Goal: Task Accomplishment & Management: Manage account settings

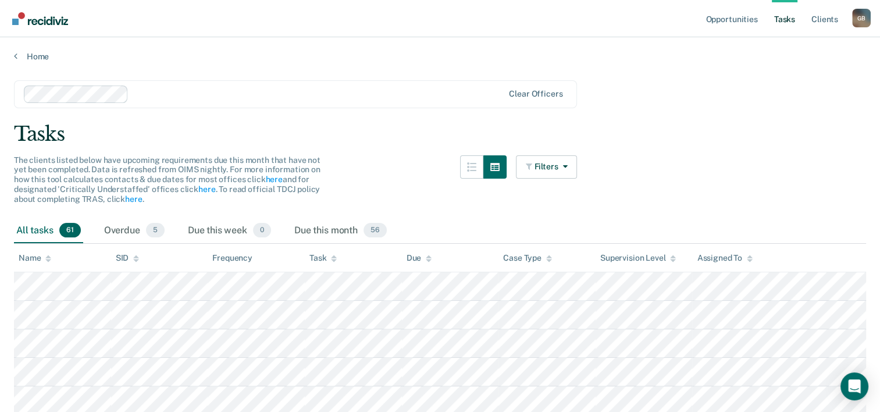
click at [72, 228] on span "61" at bounding box center [70, 230] width 22 height 15
click at [143, 232] on div "Overdue 5" at bounding box center [134, 231] width 65 height 26
click at [230, 231] on div "Due this week 0" at bounding box center [230, 231] width 88 height 26
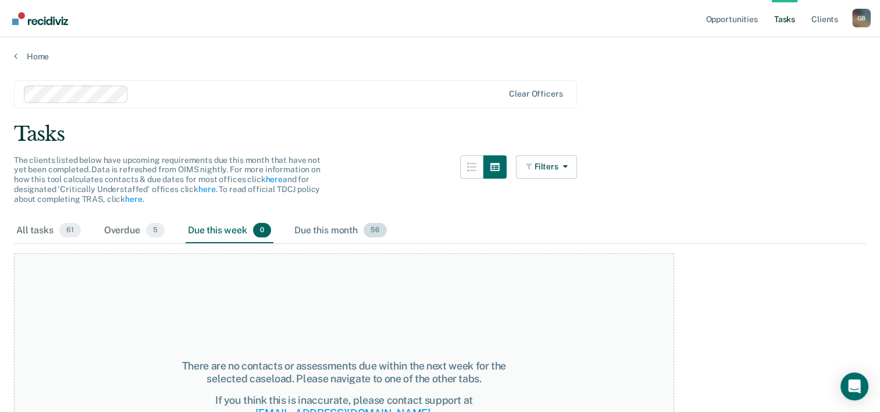
click at [324, 235] on div "Due this month 56" at bounding box center [340, 231] width 97 height 26
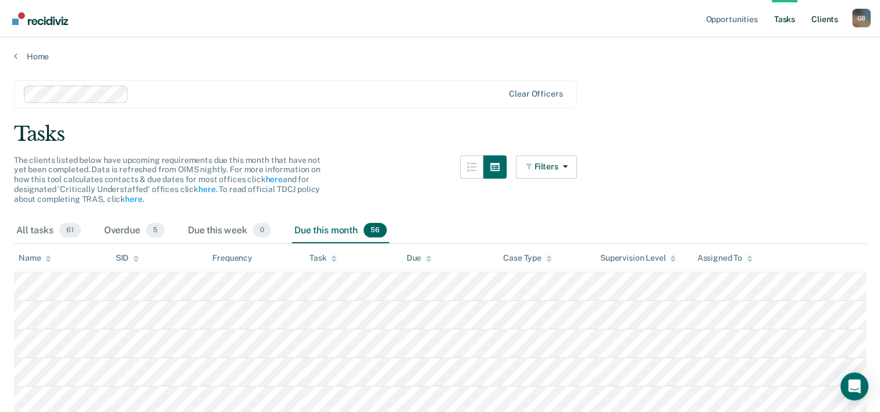
click at [819, 21] on link "Client s" at bounding box center [824, 18] width 31 height 37
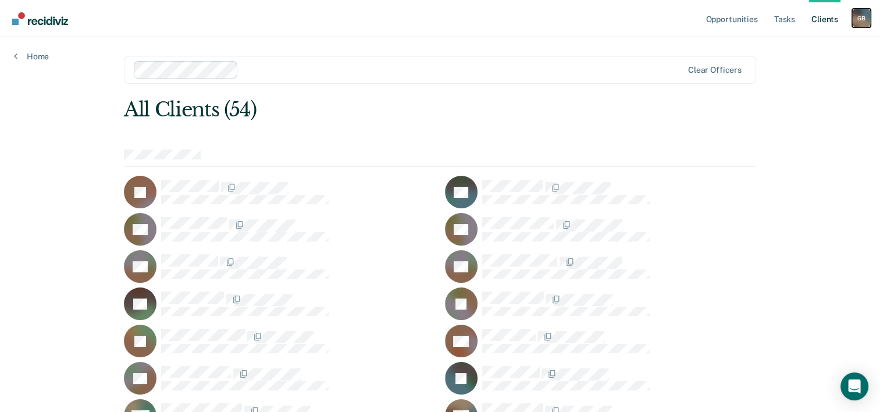
click at [865, 23] on div "G B" at bounding box center [861, 18] width 19 height 19
drag, startPoint x: 838, startPoint y: 150, endPoint x: 885, endPoint y: 116, distance: 57.5
click at [34, 58] on link "Home" at bounding box center [31, 56] width 35 height 10
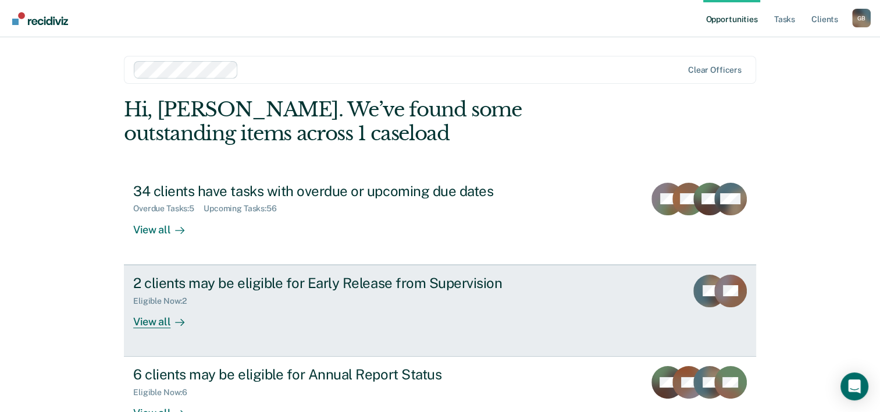
click at [722, 288] on icon at bounding box center [728, 284] width 44 height 43
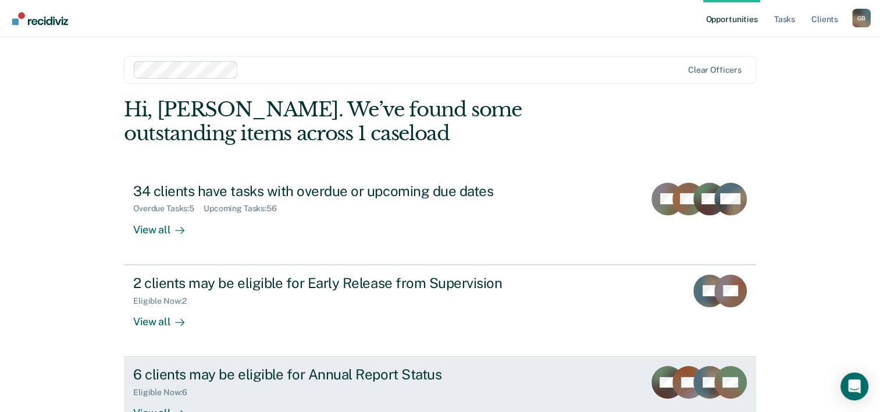
click at [326, 375] on div "6 clients may be eligible for Annual Report Status" at bounding box center [337, 374] width 408 height 17
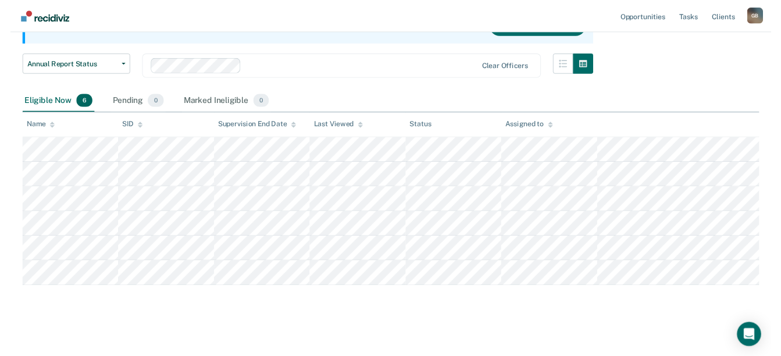
scroll to position [136, 0]
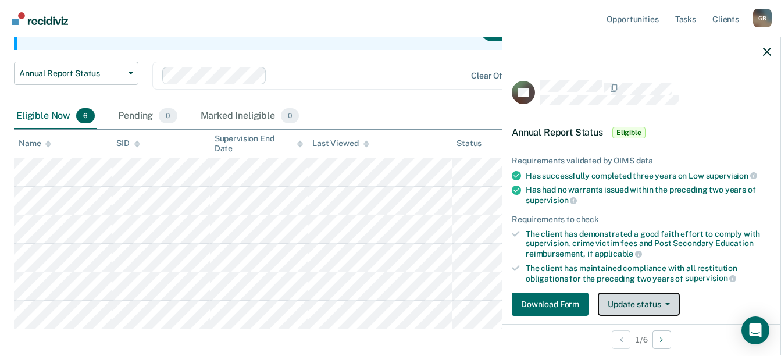
click at [657, 301] on button "Update status" at bounding box center [639, 304] width 82 height 23
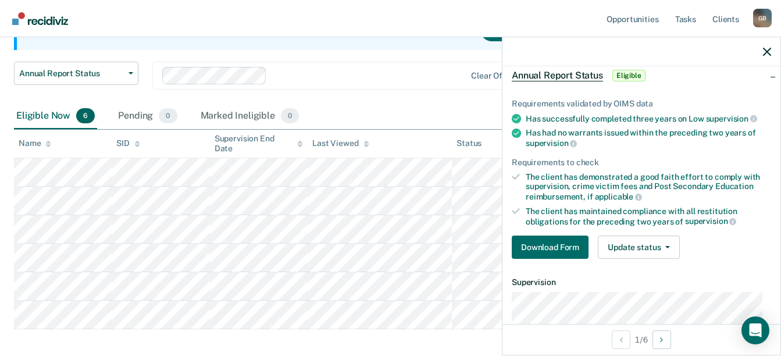
scroll to position [61, 0]
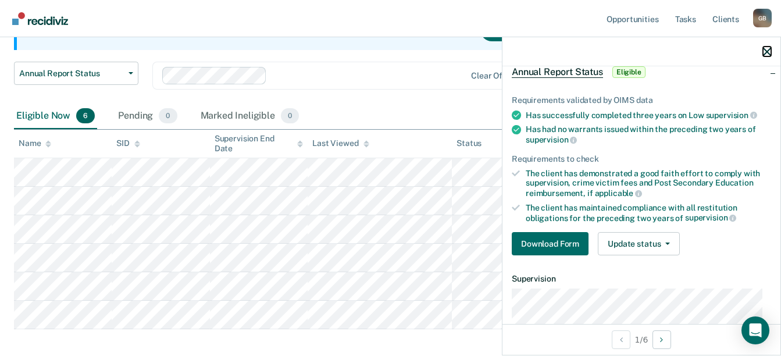
click at [771, 51] on icon "button" at bounding box center [767, 52] width 8 height 8
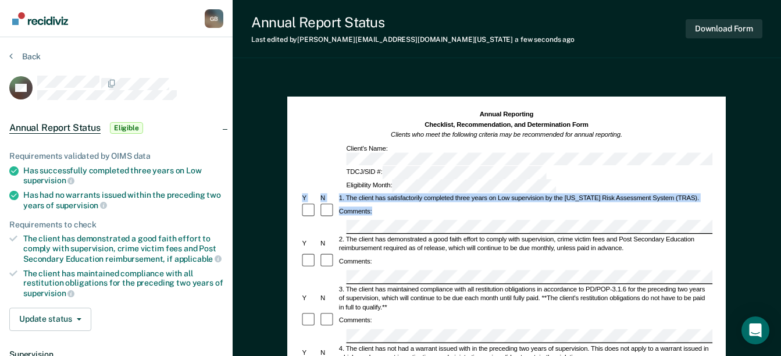
drag, startPoint x: 778, startPoint y: 136, endPoint x: 771, endPoint y: 152, distance: 17.7
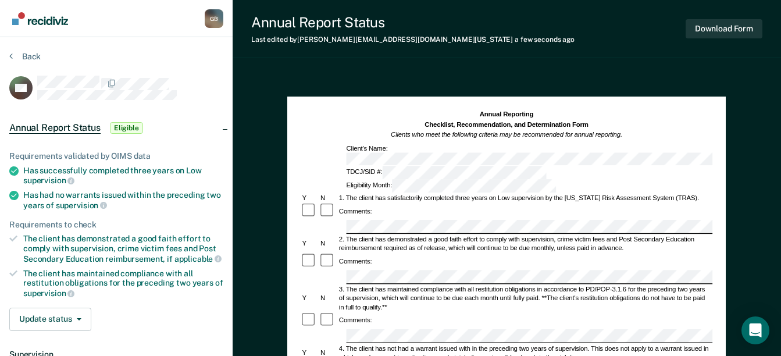
drag, startPoint x: 771, startPoint y: 152, endPoint x: 764, endPoint y: 194, distance: 42.5
click at [723, 32] on button "Download Form" at bounding box center [724, 28] width 77 height 19
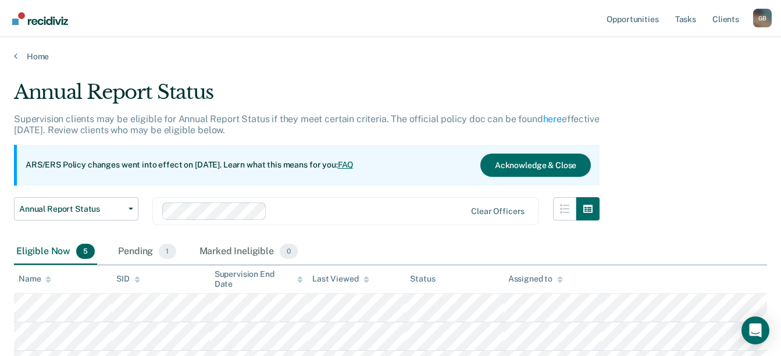
scroll to position [136, 0]
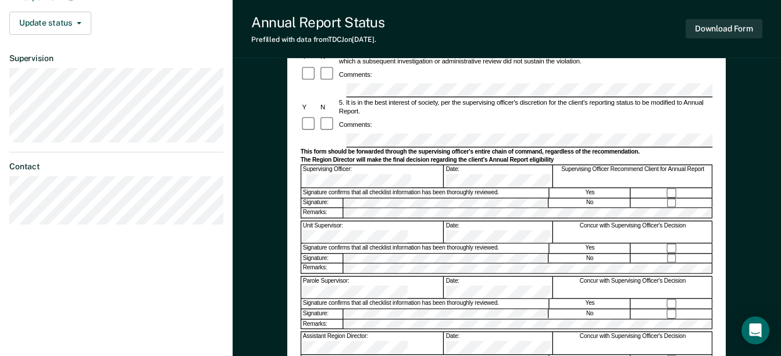
scroll to position [288, 0]
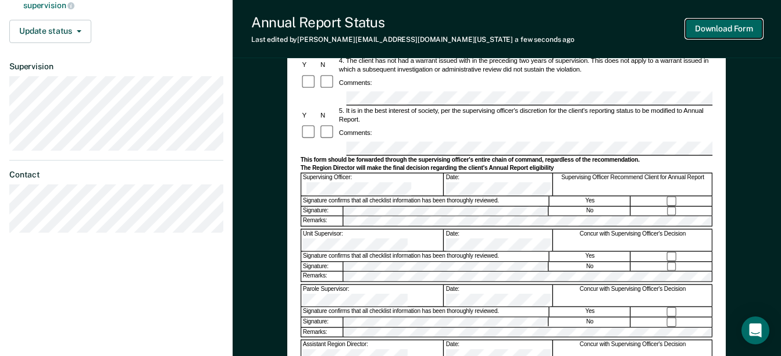
click at [723, 30] on button "Download Form" at bounding box center [724, 28] width 77 height 19
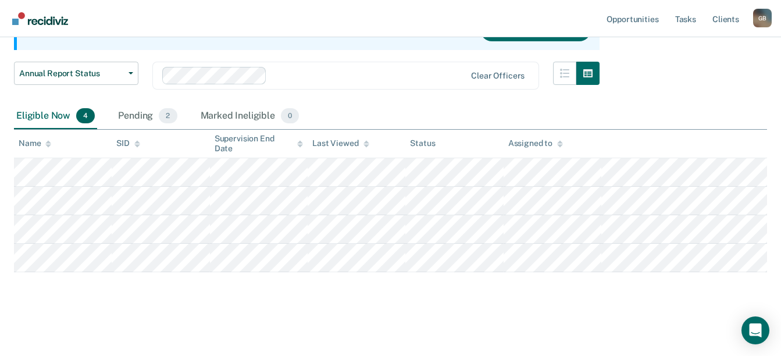
scroll to position [136, 0]
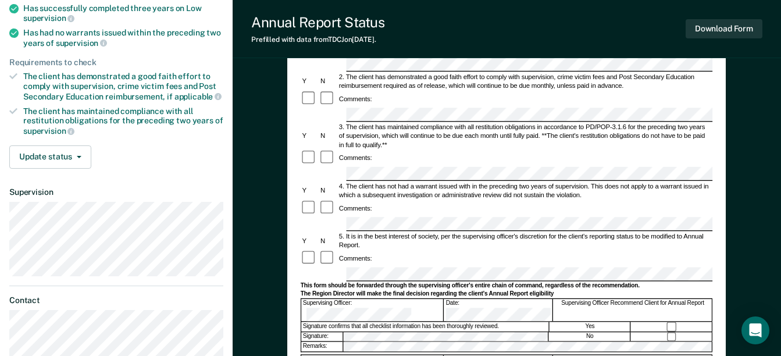
scroll to position [177, 0]
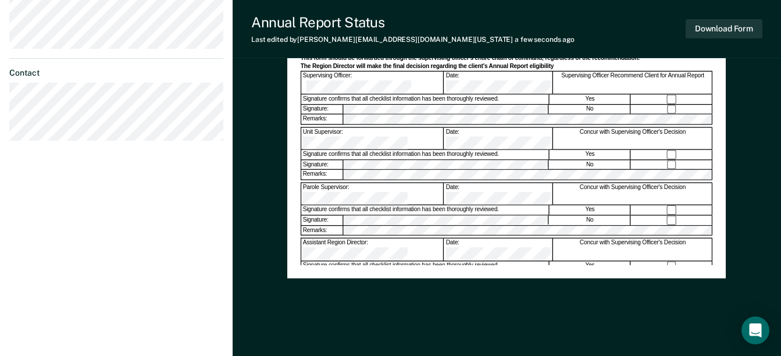
scroll to position [403, 0]
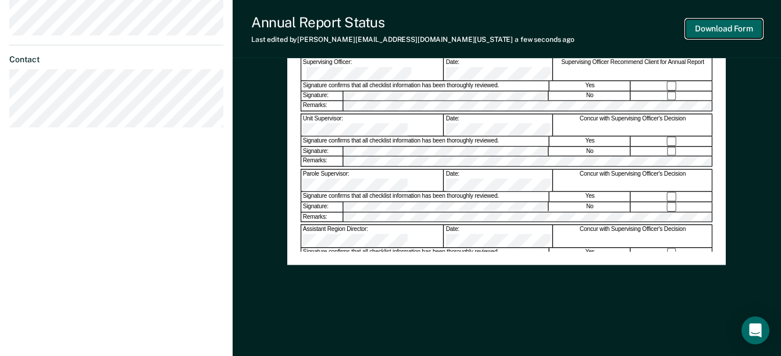
click at [719, 25] on button "Download Form" at bounding box center [724, 28] width 77 height 19
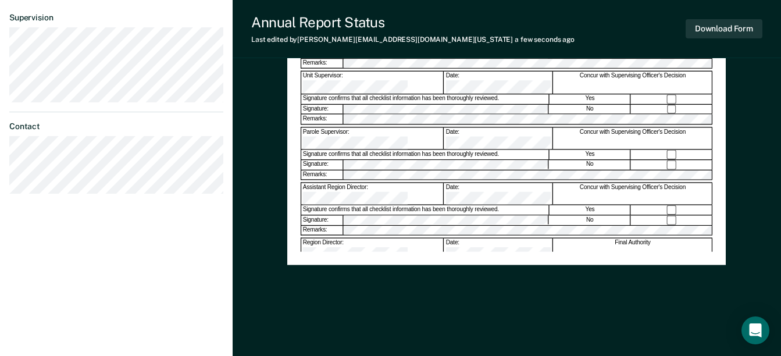
scroll to position [107, 0]
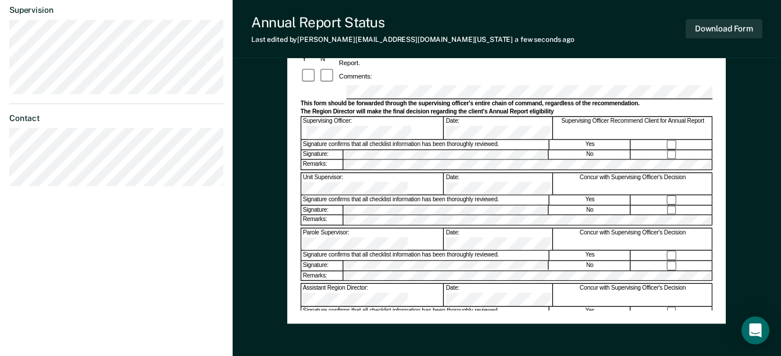
scroll to position [360, 0]
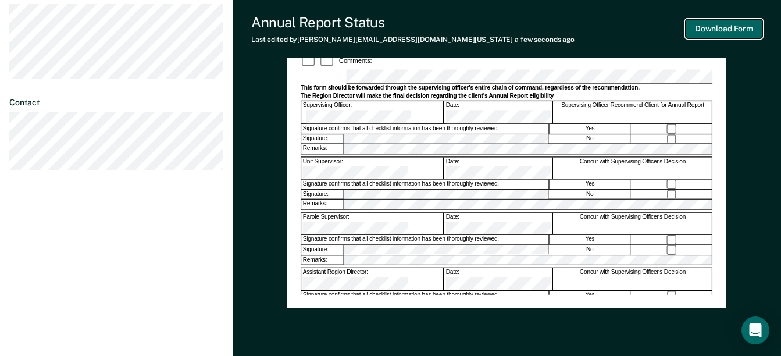
click at [741, 30] on button "Download Form" at bounding box center [724, 28] width 77 height 19
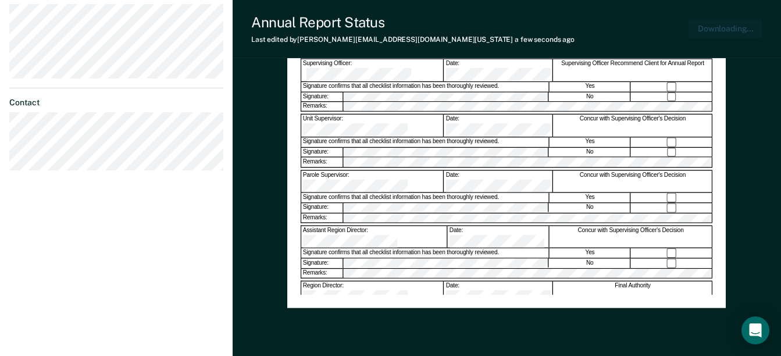
scroll to position [403, 0]
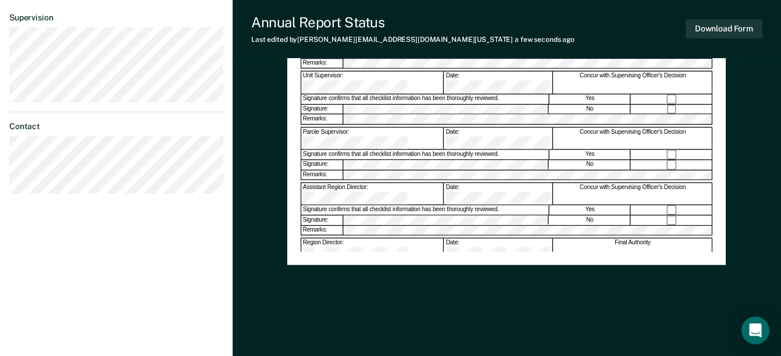
scroll to position [79, 0]
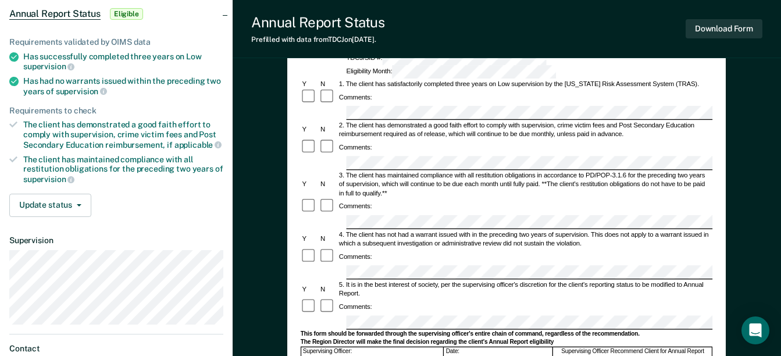
scroll to position [119, 0]
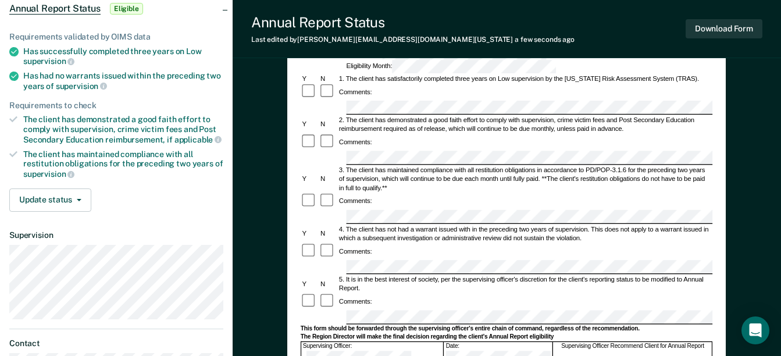
click at [589, 293] on div "Comments:" at bounding box center [507, 301] width 412 height 16
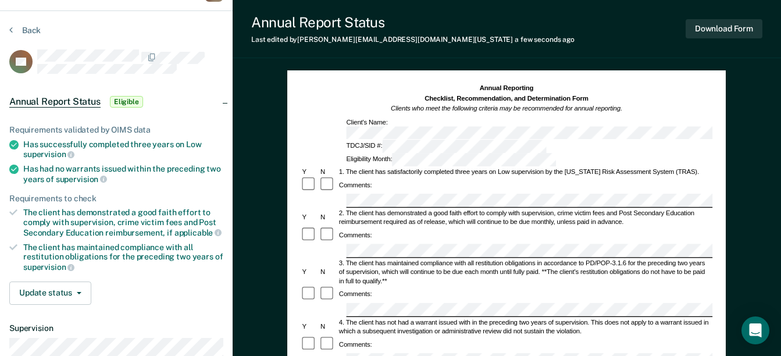
scroll to position [22, 0]
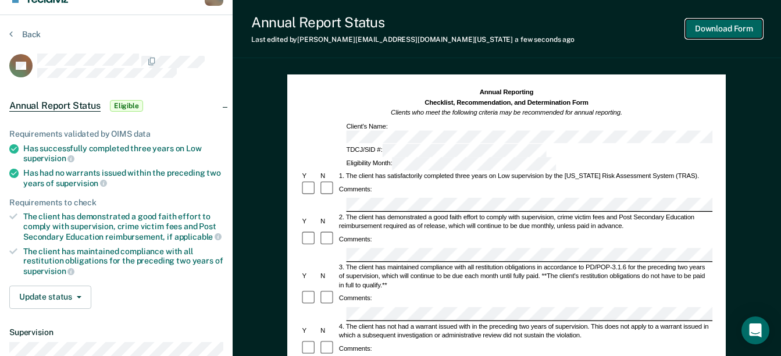
click at [732, 27] on button "Download Form" at bounding box center [724, 28] width 77 height 19
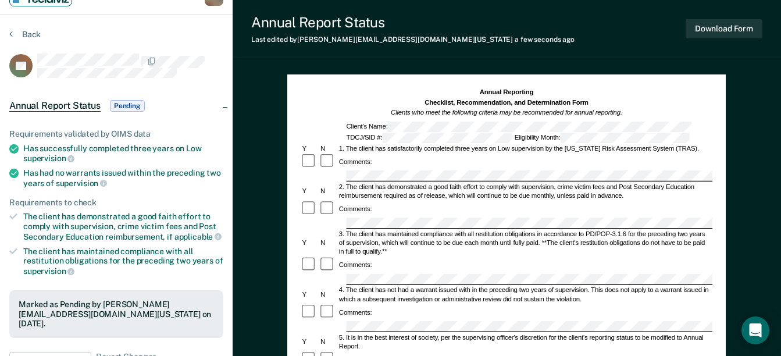
scroll to position [50, 0]
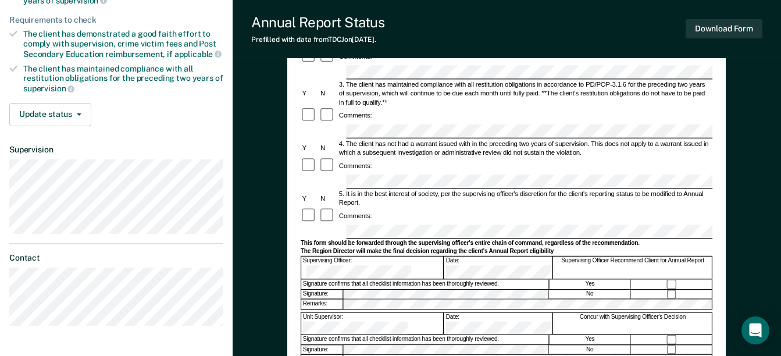
scroll to position [222, 0]
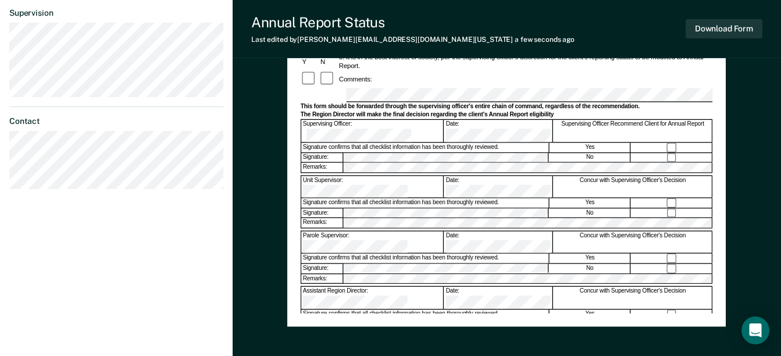
scroll to position [350, 0]
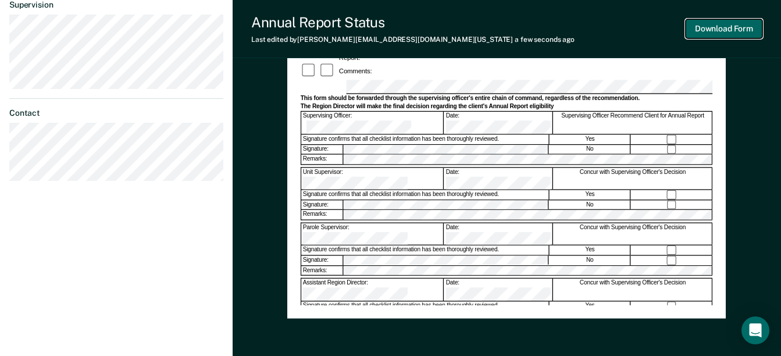
click at [736, 23] on button "Download Form" at bounding box center [724, 28] width 77 height 19
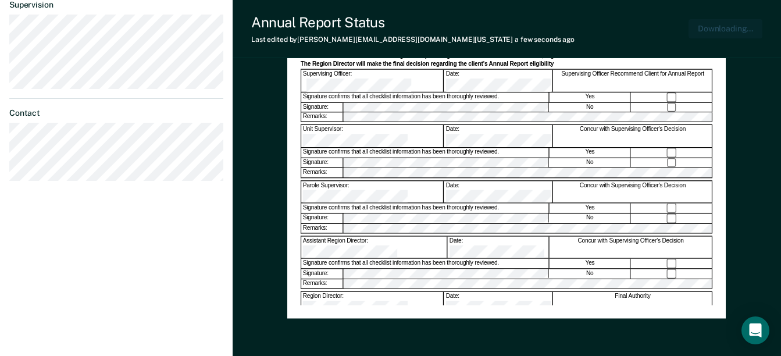
scroll to position [403, 0]
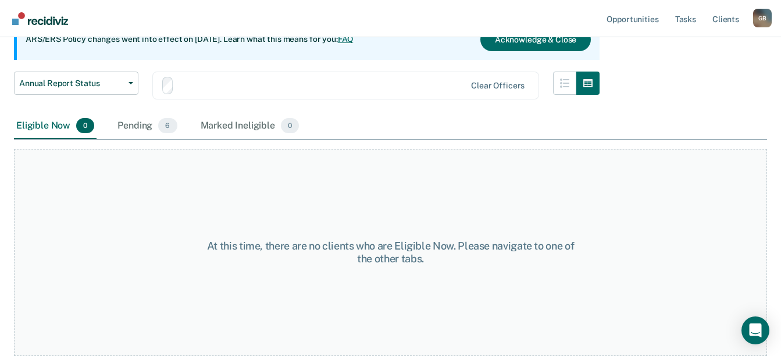
scroll to position [50, 0]
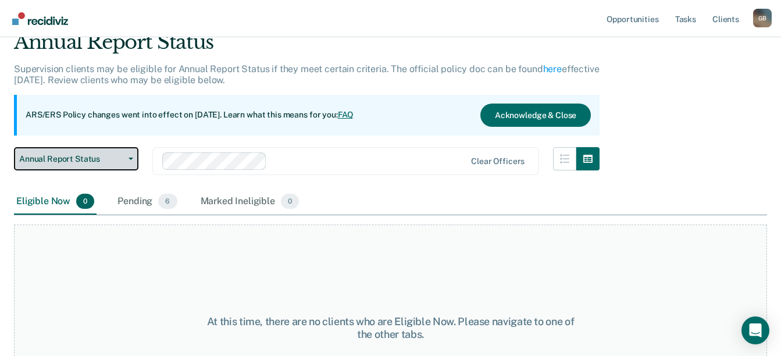
click at [97, 158] on span "Annual Report Status" at bounding box center [71, 159] width 105 height 10
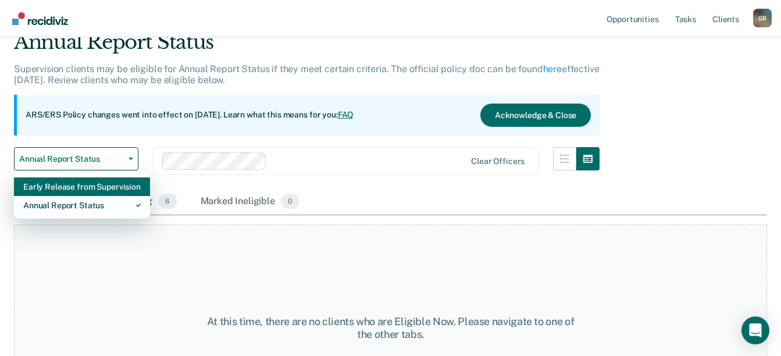
click at [79, 188] on div "Early Release from Supervision" at bounding box center [82, 186] width 118 height 19
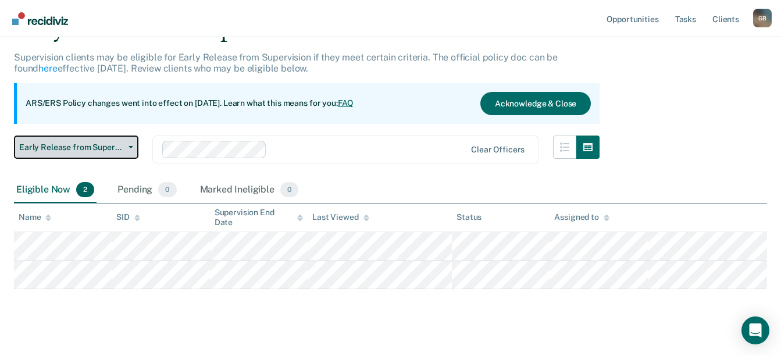
scroll to position [79, 0]
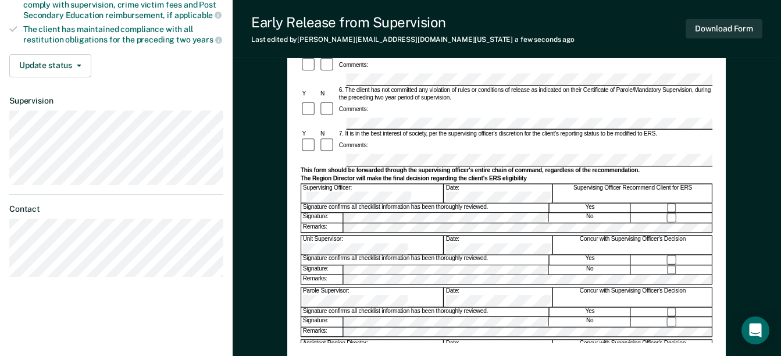
scroll to position [343, 0]
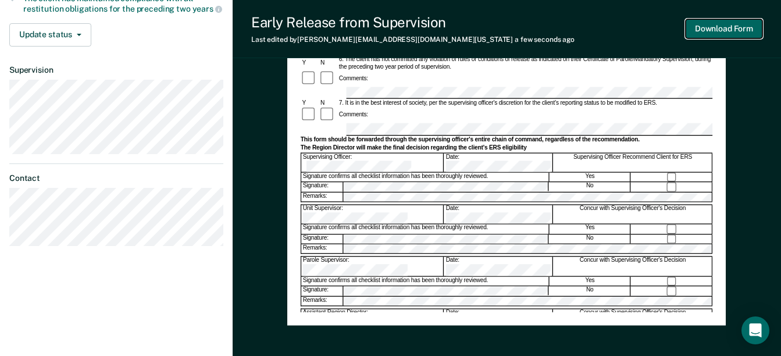
click at [710, 36] on button "Download Form" at bounding box center [724, 28] width 77 height 19
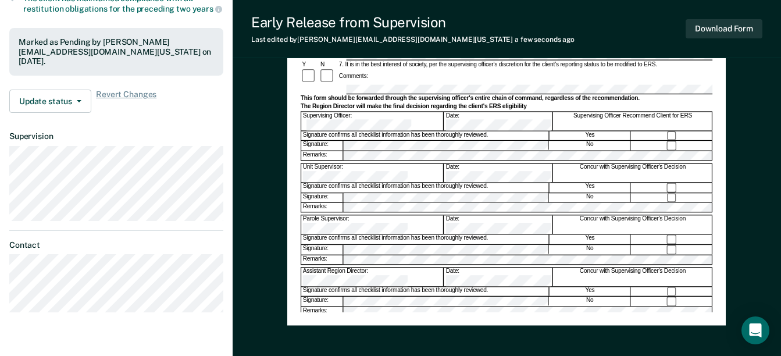
scroll to position [50, 0]
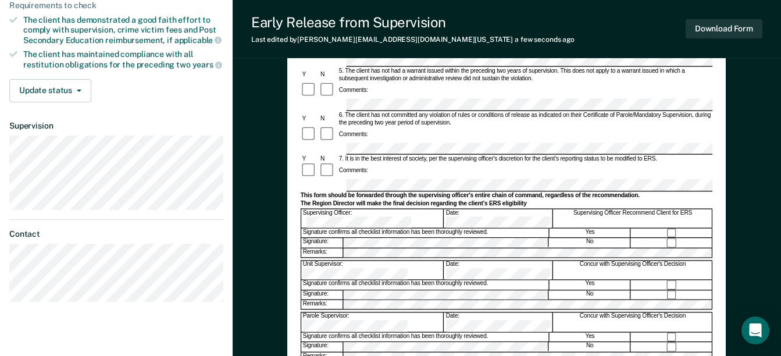
scroll to position [285, 0]
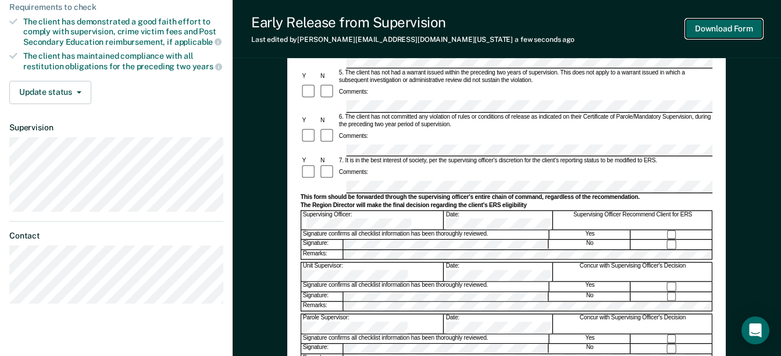
click at [714, 31] on button "Download Form" at bounding box center [724, 28] width 77 height 19
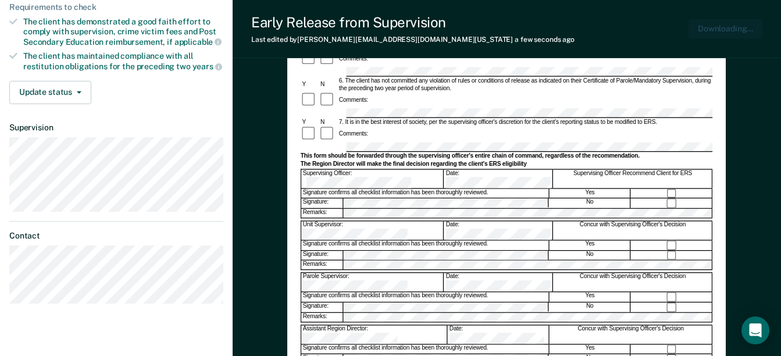
scroll to position [0, 0]
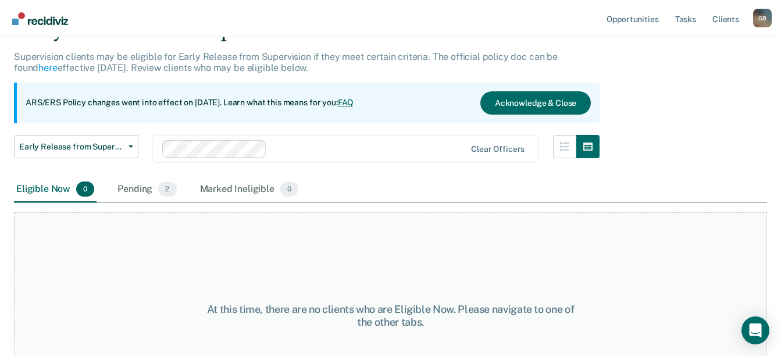
scroll to position [46, 0]
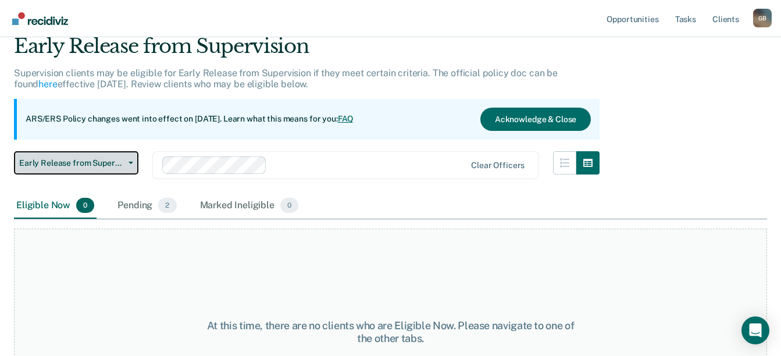
click at [106, 165] on span "Early Release from Supervision" at bounding box center [71, 163] width 105 height 10
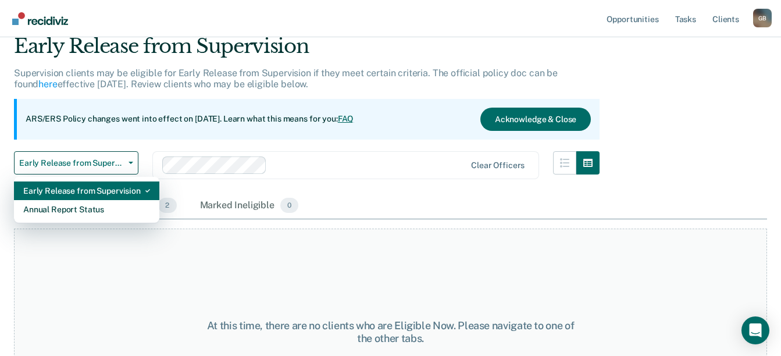
click at [118, 195] on div "Early Release from Supervision" at bounding box center [86, 191] width 127 height 19
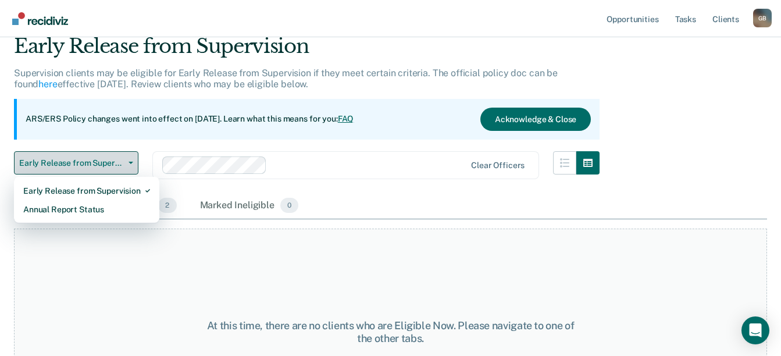
scroll to position [0, 0]
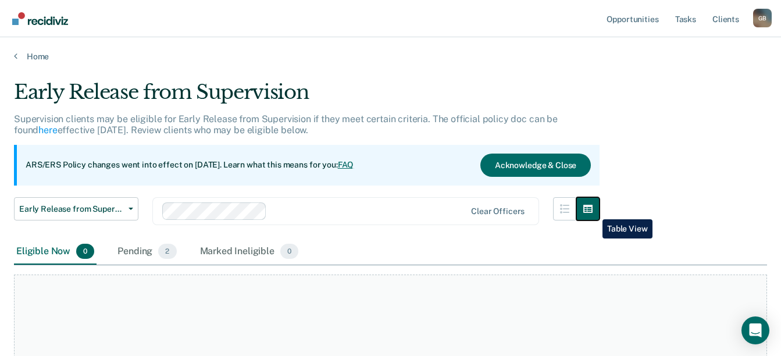
click at [593, 211] on icon "button" at bounding box center [588, 209] width 9 height 8
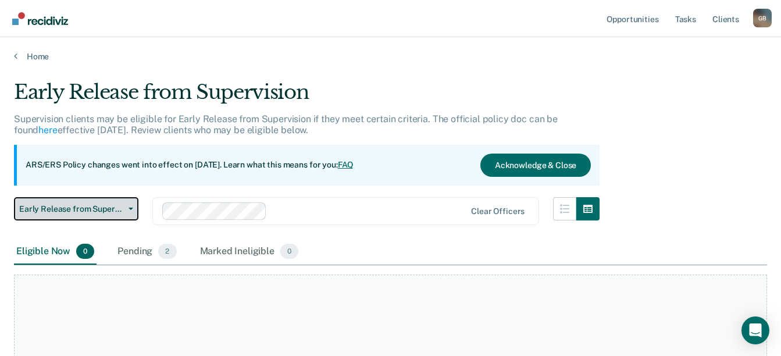
click at [92, 211] on span "Early Release from Supervision" at bounding box center [71, 209] width 105 height 10
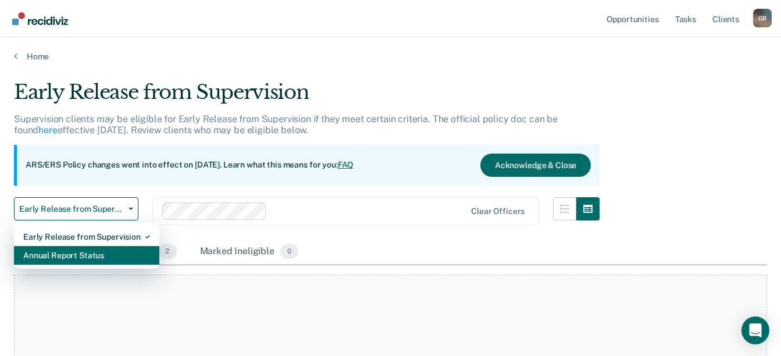
click at [80, 252] on div "Annual Report Status" at bounding box center [86, 255] width 127 height 19
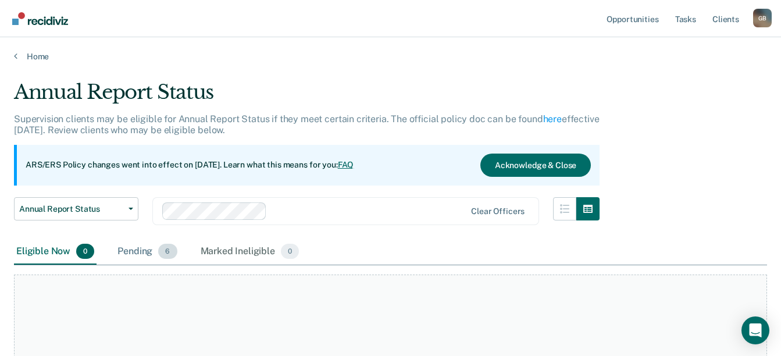
click at [160, 250] on span "6" at bounding box center [167, 251] width 19 height 15
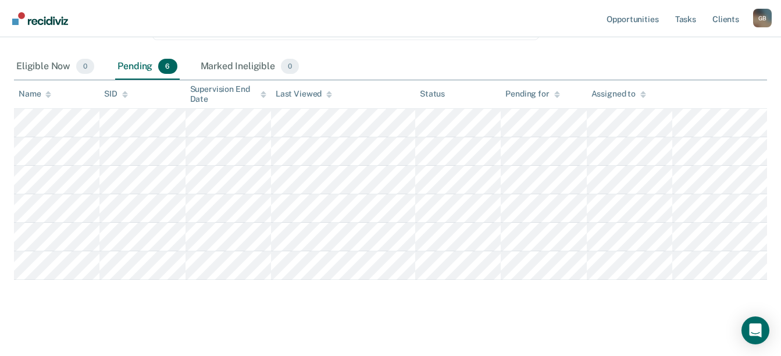
scroll to position [188, 0]
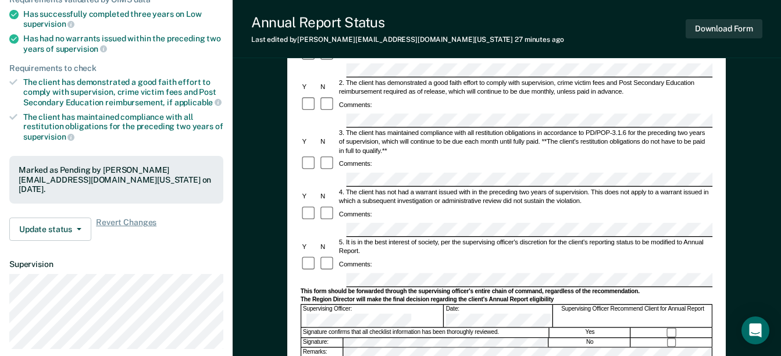
scroll to position [159, 0]
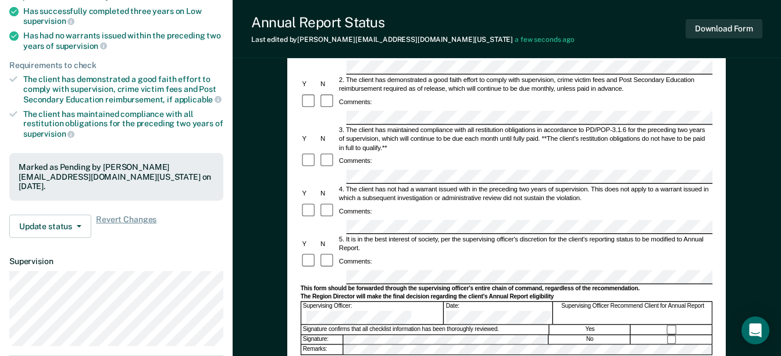
drag, startPoint x: 383, startPoint y: 228, endPoint x: 390, endPoint y: 228, distance: 7.6
click at [385, 285] on div "This form should be forwarded through the supervising officer's entire chain of…" at bounding box center [507, 289] width 412 height 8
click at [389, 215] on form "Annual Reporting Checklist, Recommendation, and Determination Form Clients who …" at bounding box center [507, 268] width 412 height 635
click at [672, 335] on div at bounding box center [672, 339] width 81 height 9
click at [733, 21] on button "Download Form" at bounding box center [724, 28] width 77 height 19
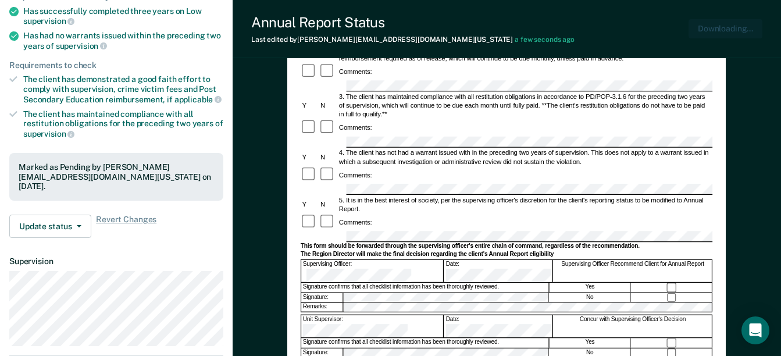
scroll to position [0, 0]
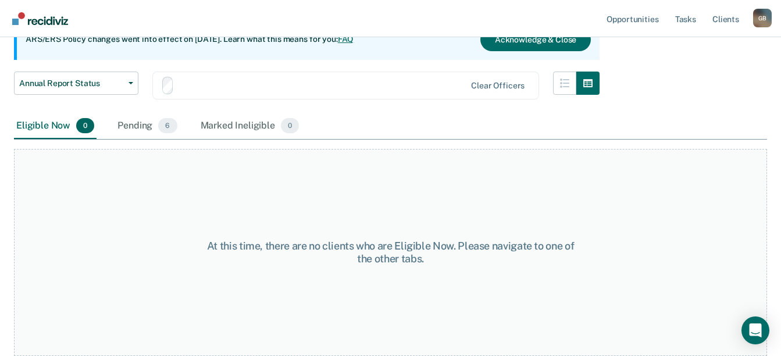
scroll to position [126, 0]
click at [158, 123] on div "Pending 6" at bounding box center [147, 126] width 64 height 26
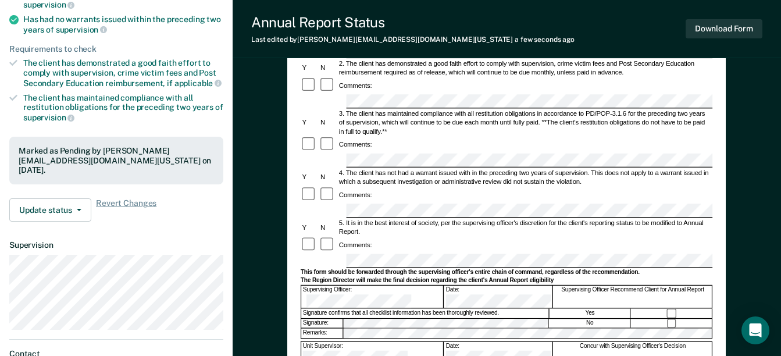
scroll to position [23, 0]
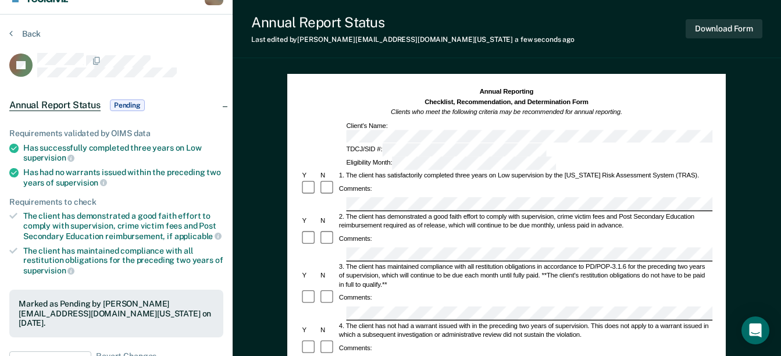
scroll to position [126, 0]
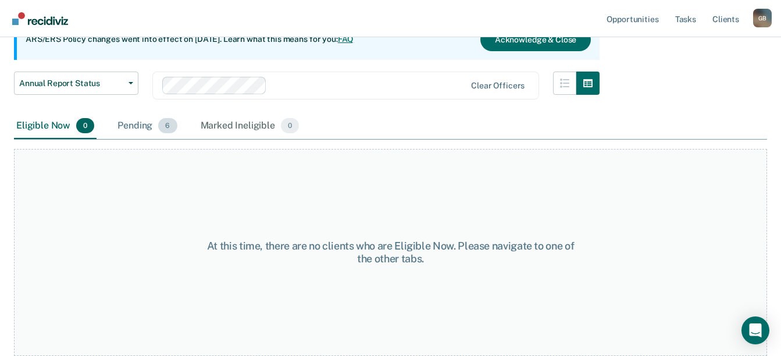
click at [158, 127] on span "6" at bounding box center [167, 125] width 19 height 15
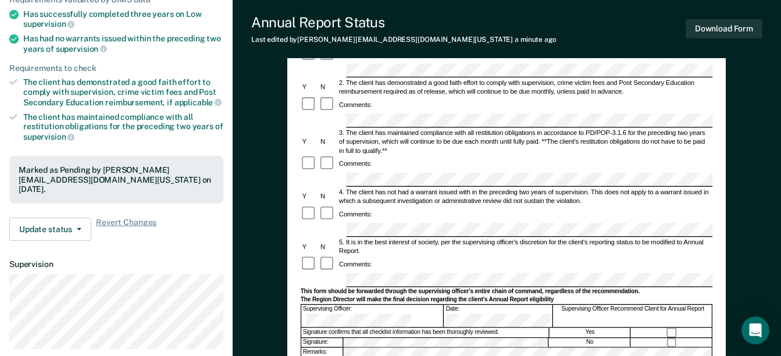
scroll to position [161, 0]
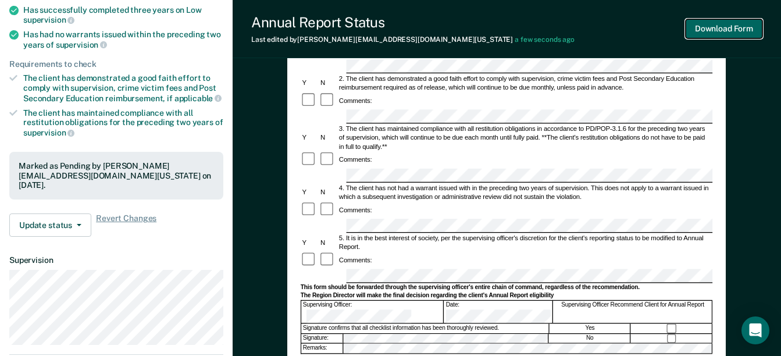
click at [708, 33] on button "Download Form" at bounding box center [724, 28] width 77 height 19
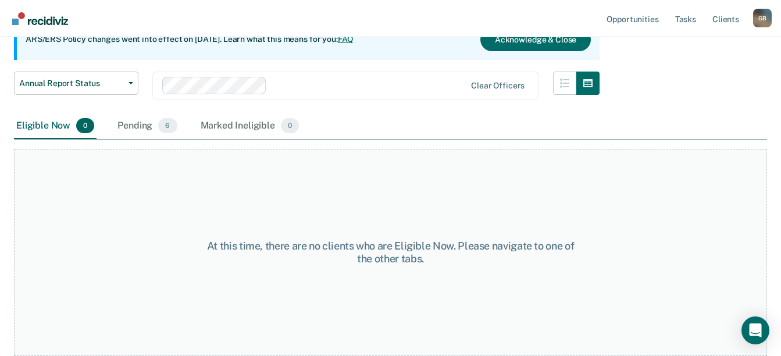
scroll to position [126, 0]
click at [144, 119] on div "Pending 6" at bounding box center [147, 126] width 64 height 26
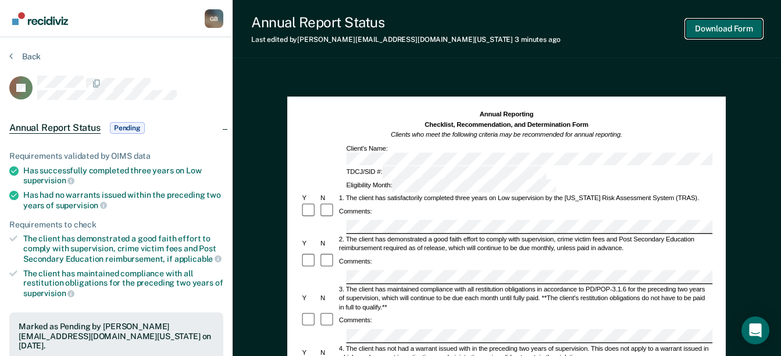
click at [724, 28] on button "Download Form" at bounding box center [724, 28] width 77 height 19
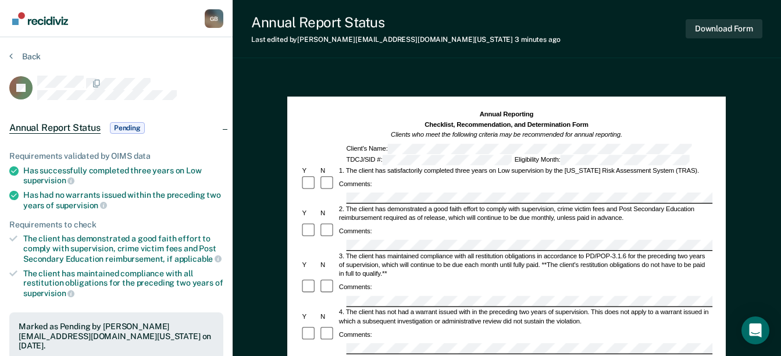
scroll to position [126, 0]
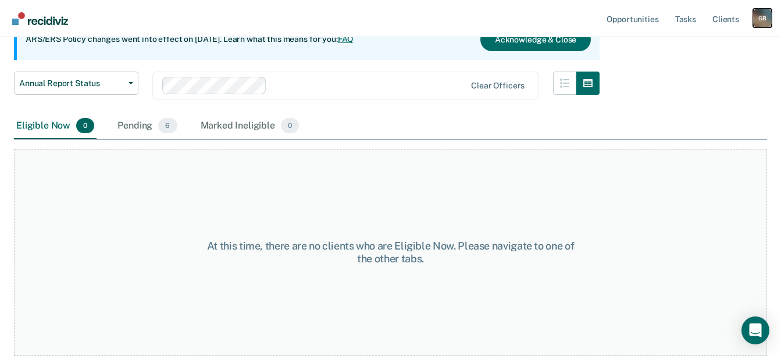
click at [770, 19] on div "G B" at bounding box center [762, 18] width 19 height 19
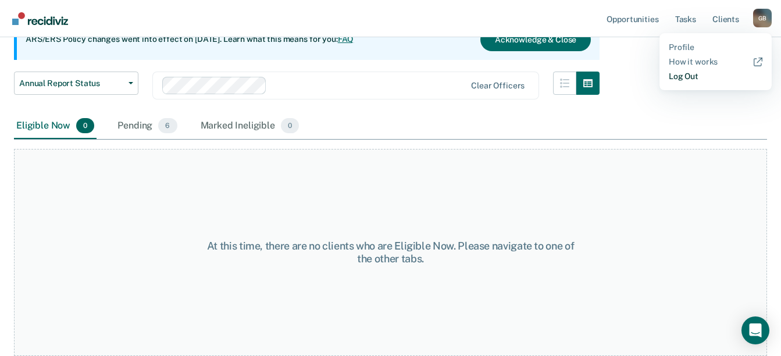
click at [687, 80] on link "Log Out" at bounding box center [716, 77] width 94 height 10
